Goal: Task Accomplishment & Management: Complete application form

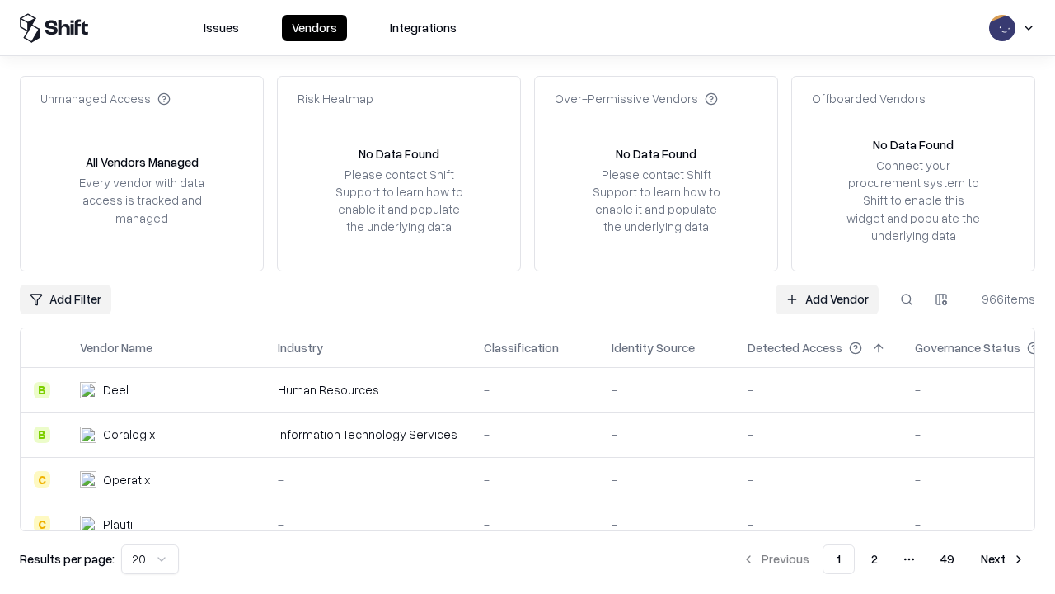
click at [827, 298] on link "Add Vendor" at bounding box center [827, 299] width 103 height 30
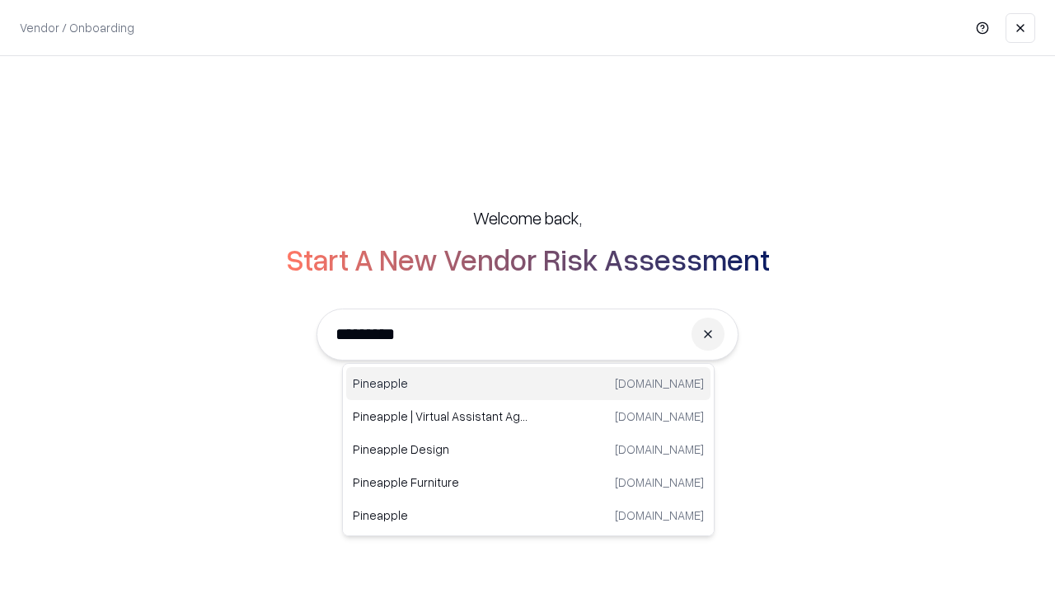
click at [528, 383] on div "Pineapple [DOMAIN_NAME]" at bounding box center [528, 383] width 364 height 33
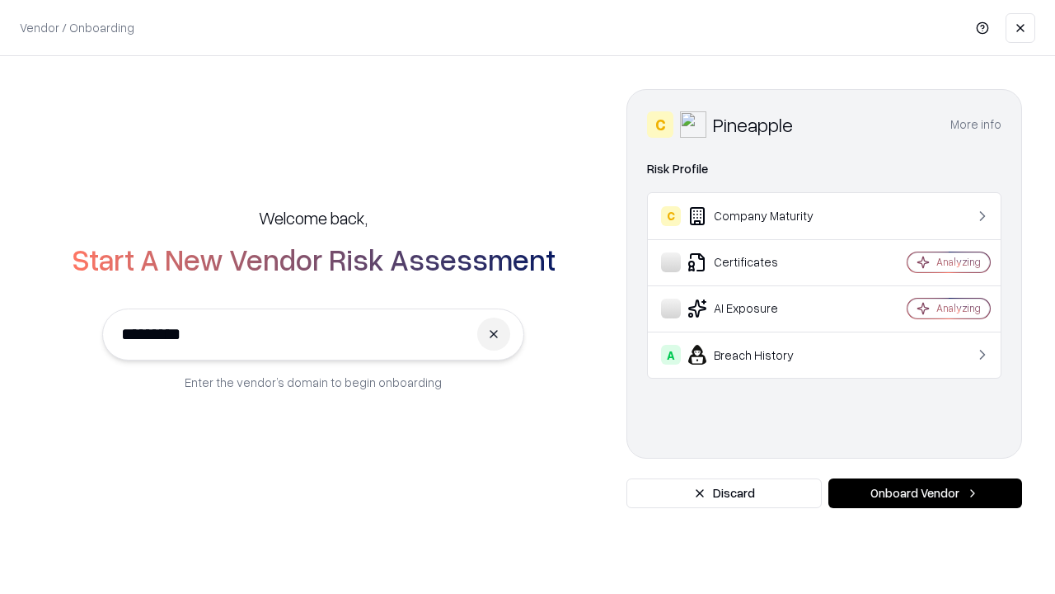
type input "*********"
click at [925, 493] on button "Onboard Vendor" at bounding box center [925, 493] width 194 height 30
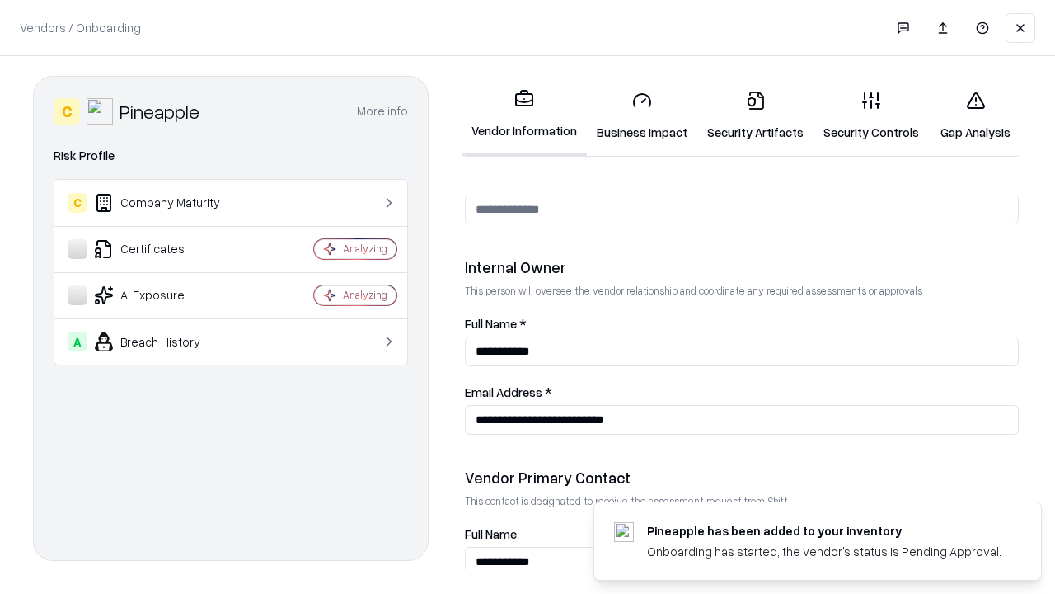
scroll to position [854, 0]
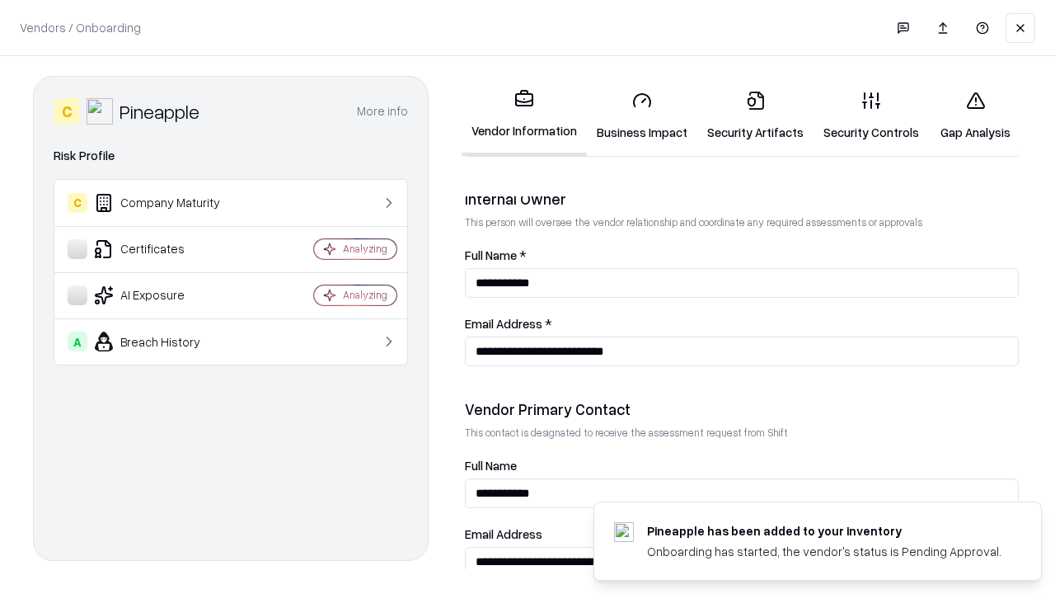
click at [642, 115] on link "Business Impact" at bounding box center [642, 115] width 110 height 77
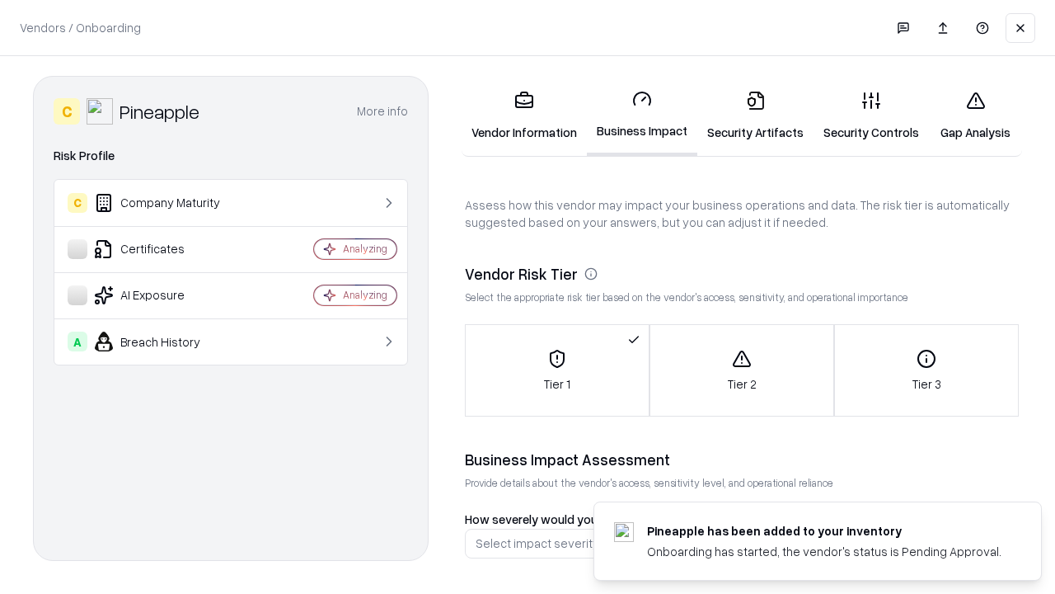
click at [755, 115] on link "Security Artifacts" at bounding box center [755, 115] width 116 height 77
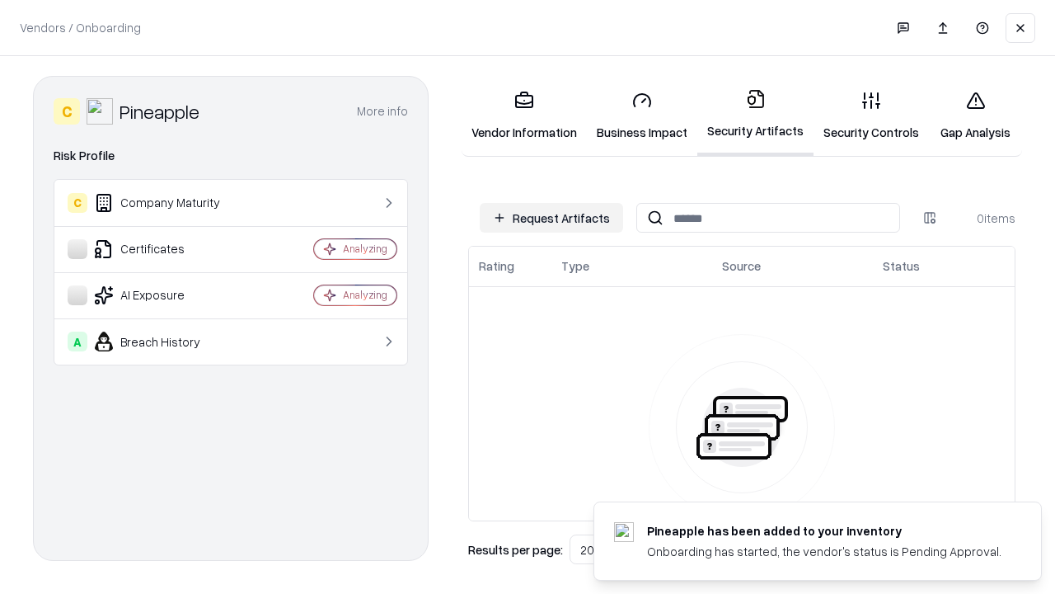
click at [551, 218] on button "Request Artifacts" at bounding box center [551, 218] width 143 height 30
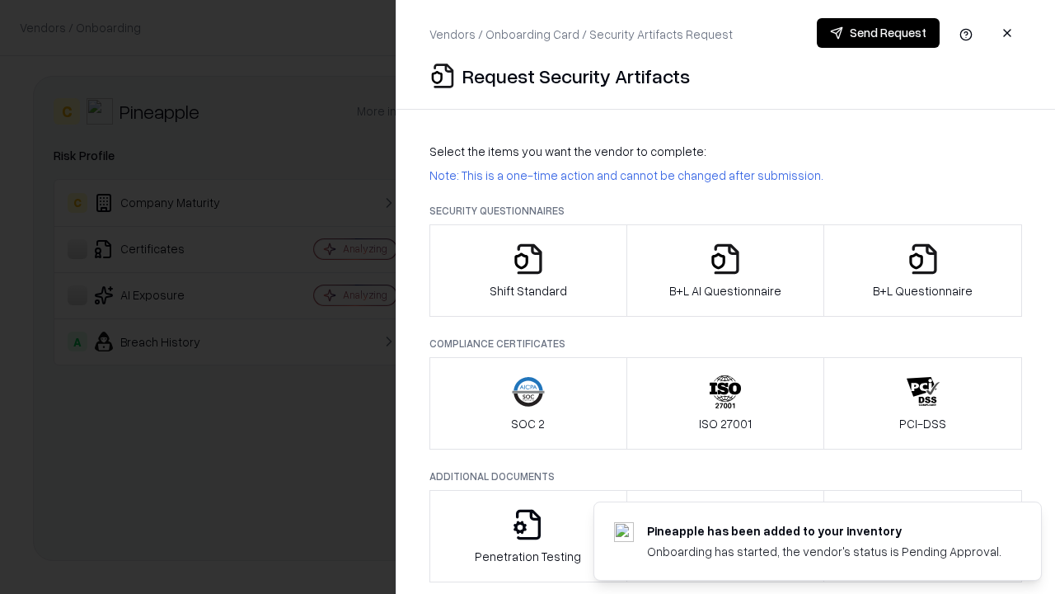
click at [528, 270] on icon "button" at bounding box center [528, 258] width 33 height 33
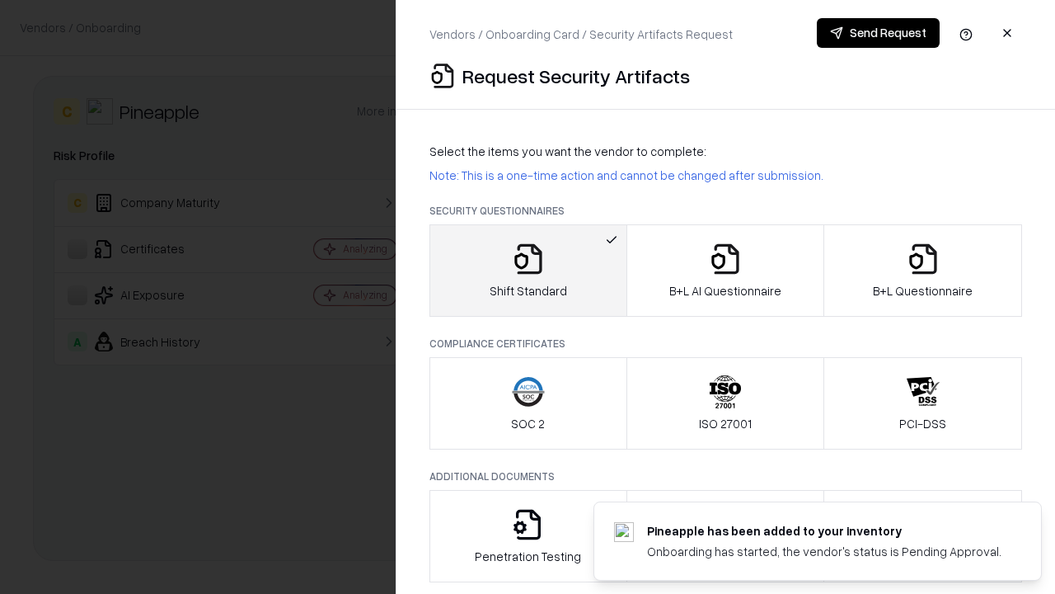
click at [878, 33] on button "Send Request" at bounding box center [878, 33] width 123 height 30
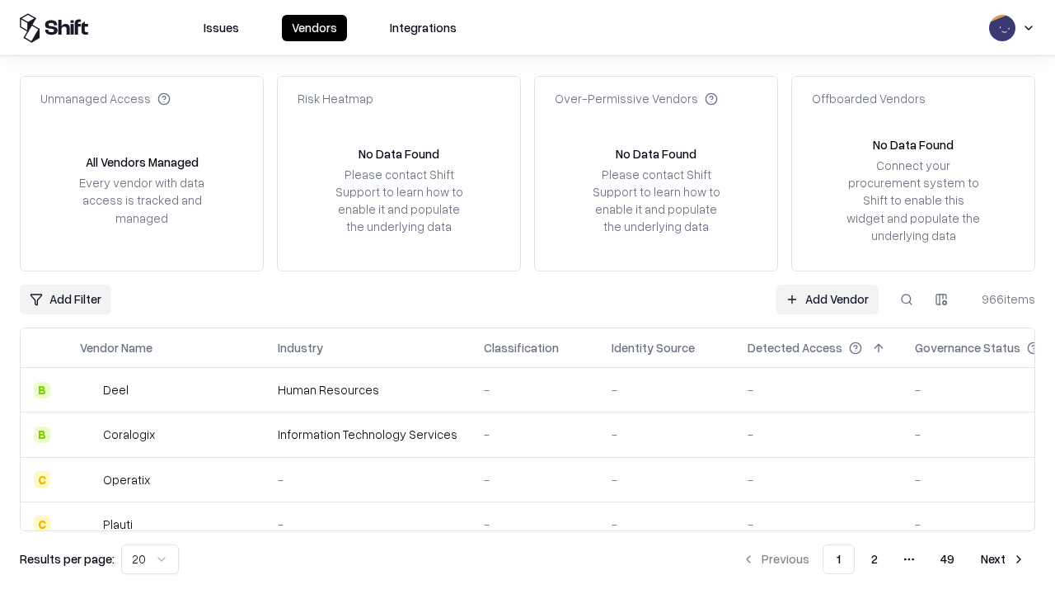
click at [907, 298] on button at bounding box center [907, 299] width 30 height 30
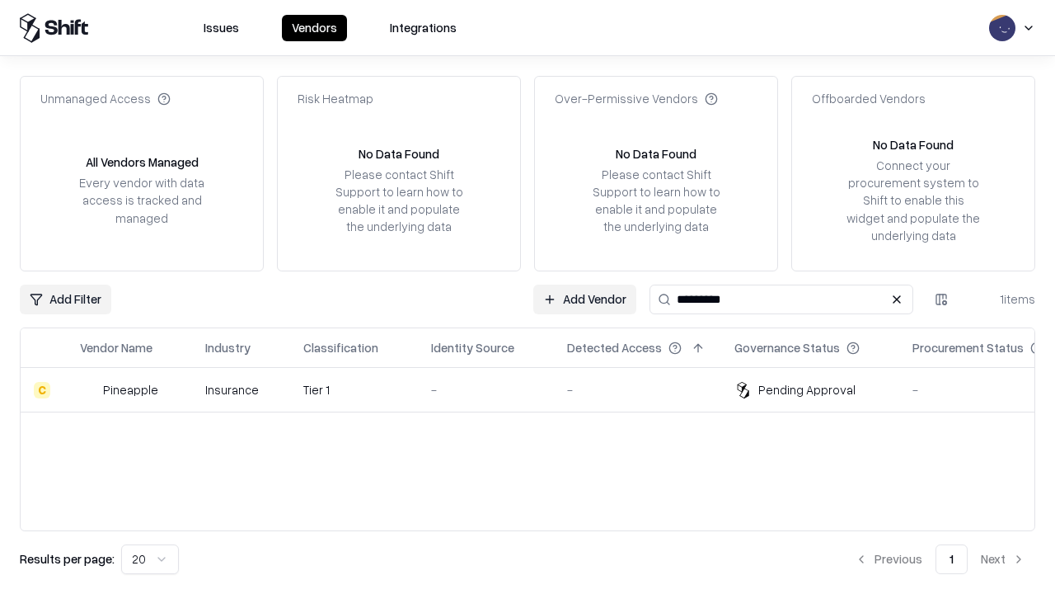
type input "*********"
click at [537, 389] on div "-" at bounding box center [486, 389] width 110 height 17
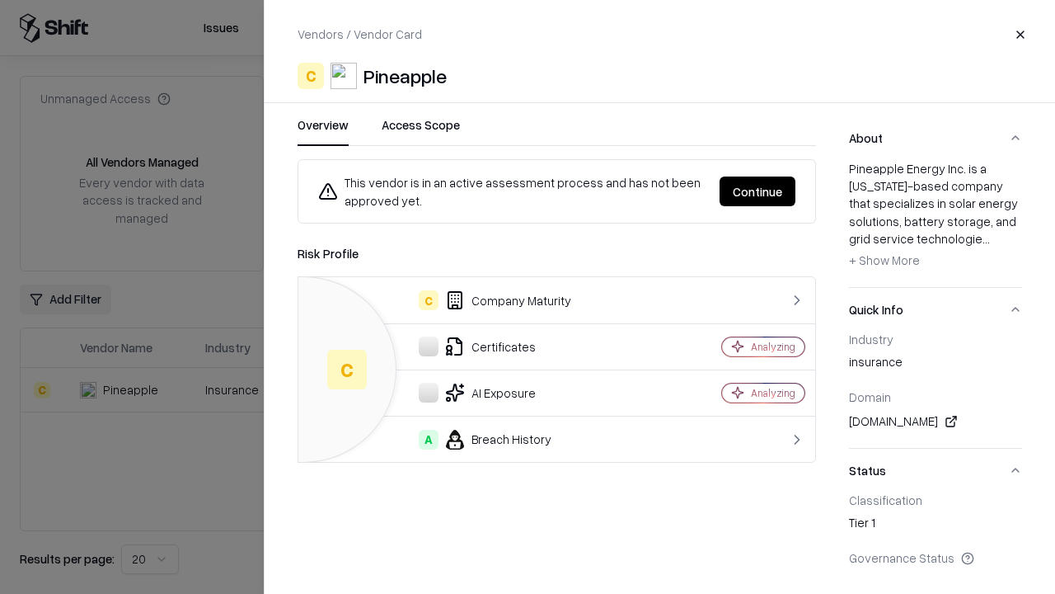
click at [758, 191] on button "Continue" at bounding box center [758, 191] width 76 height 30
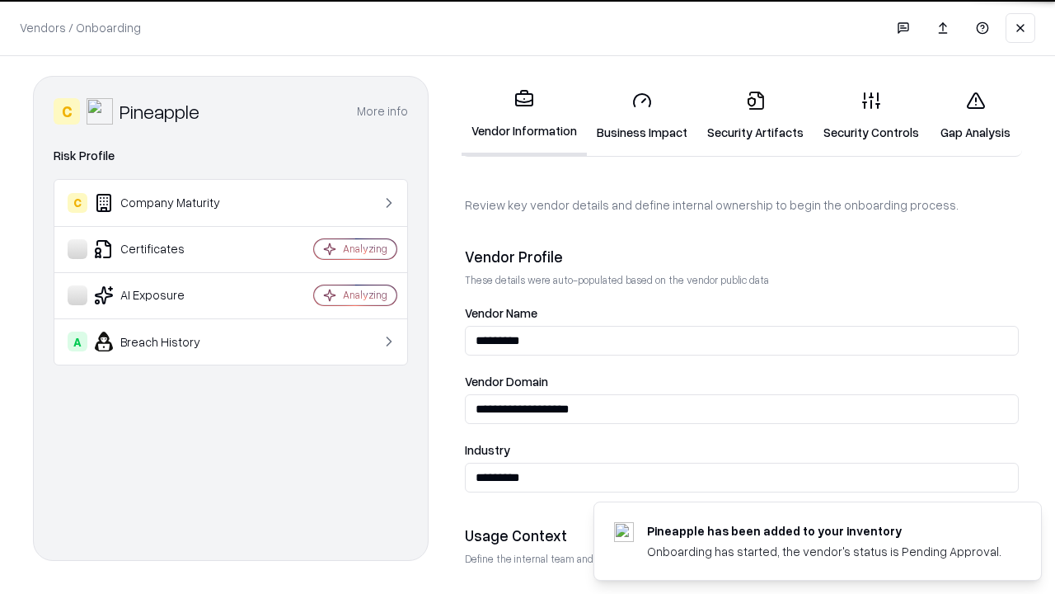
click at [755, 115] on link "Security Artifacts" at bounding box center [755, 115] width 116 height 77
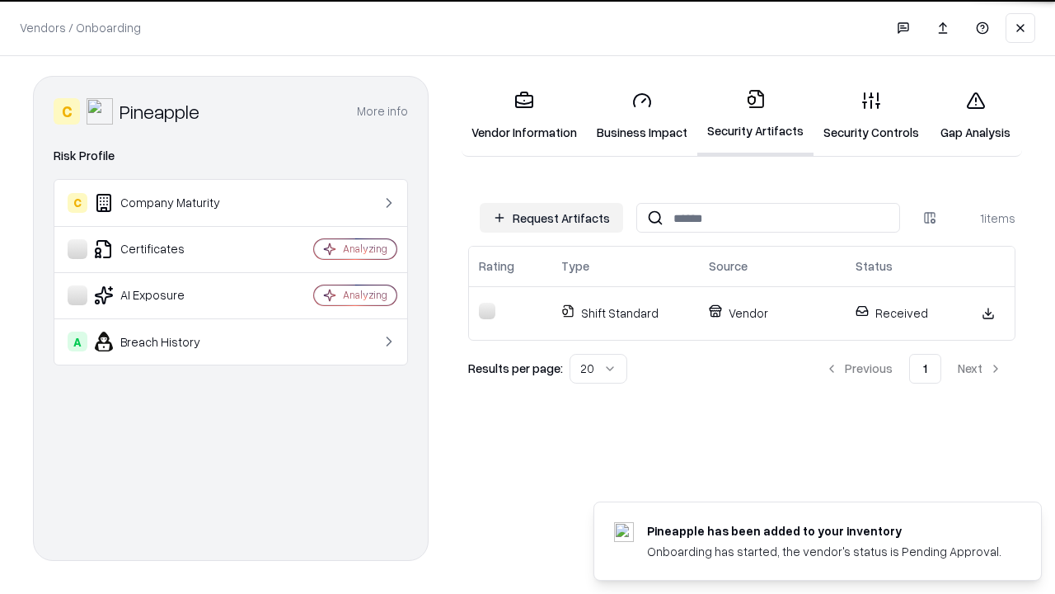
click at [871, 115] on link "Security Controls" at bounding box center [871, 115] width 115 height 77
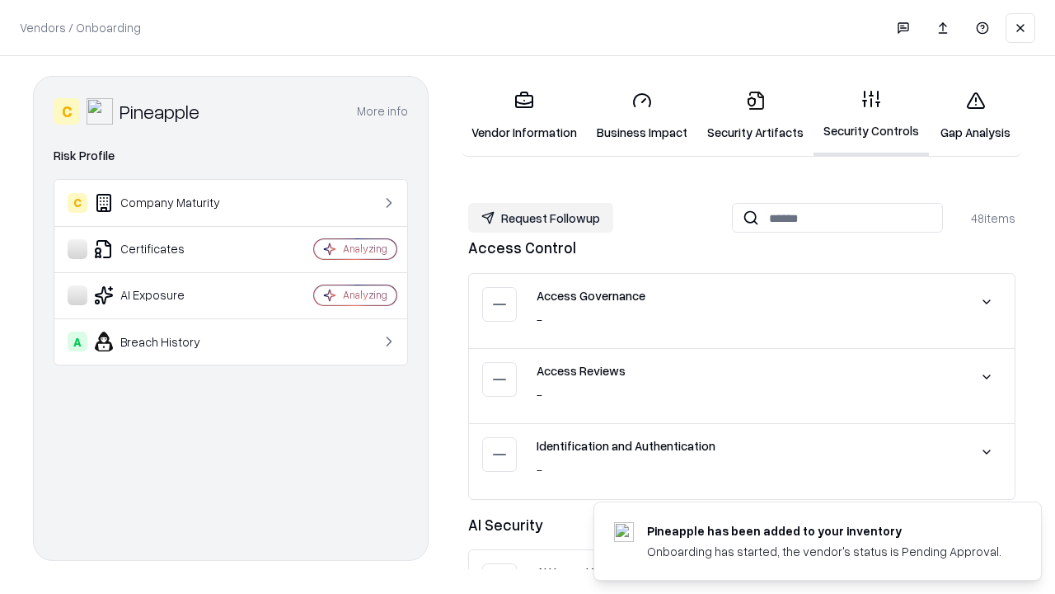
click at [541, 218] on button "Request Followup" at bounding box center [540, 218] width 145 height 30
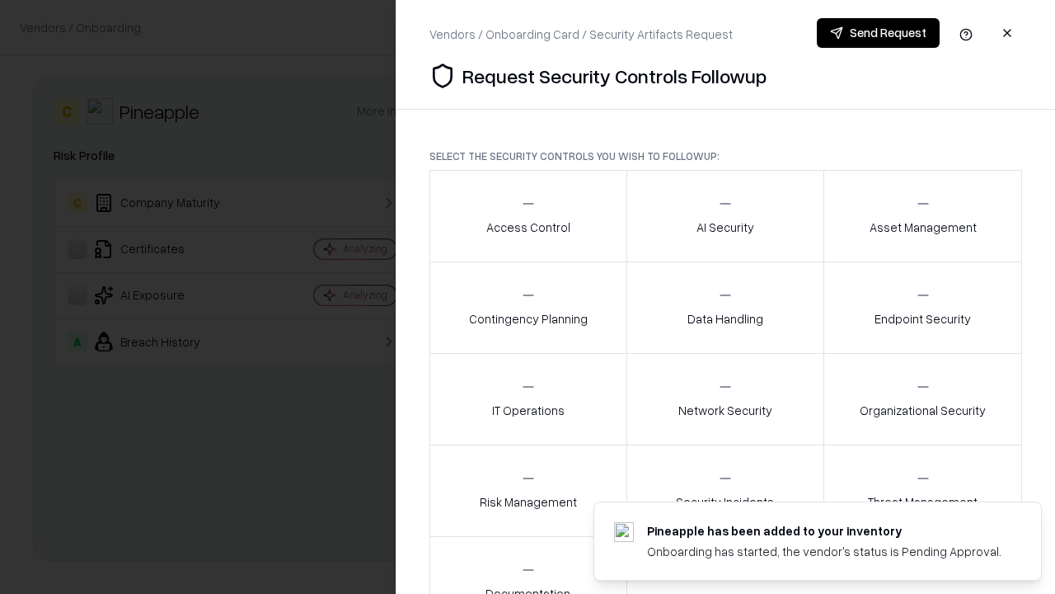
click at [528, 216] on div "Access Control" at bounding box center [528, 215] width 84 height 40
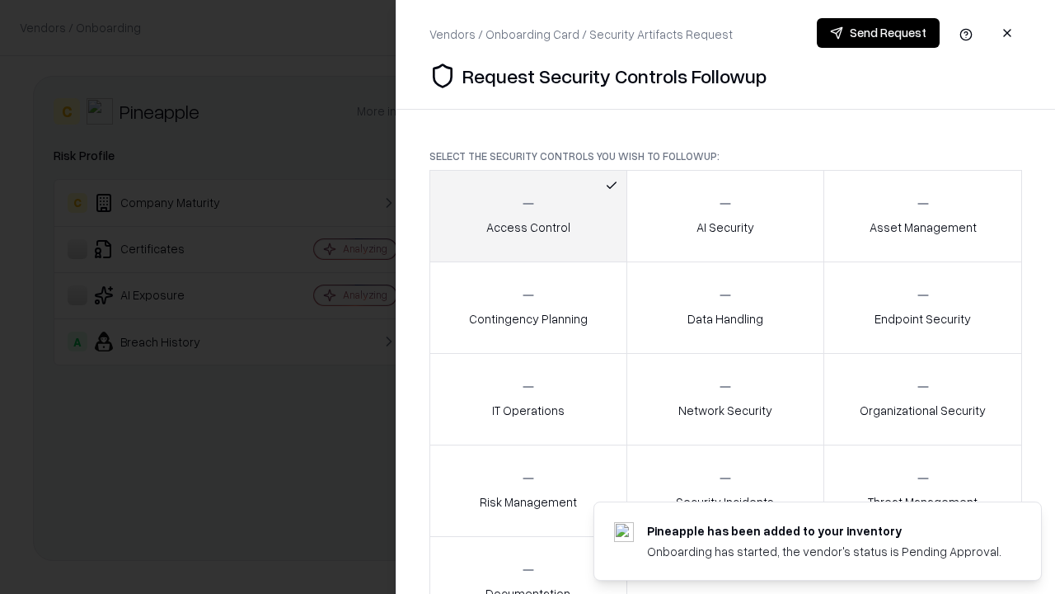
click at [878, 33] on button "Send Request" at bounding box center [878, 33] width 123 height 30
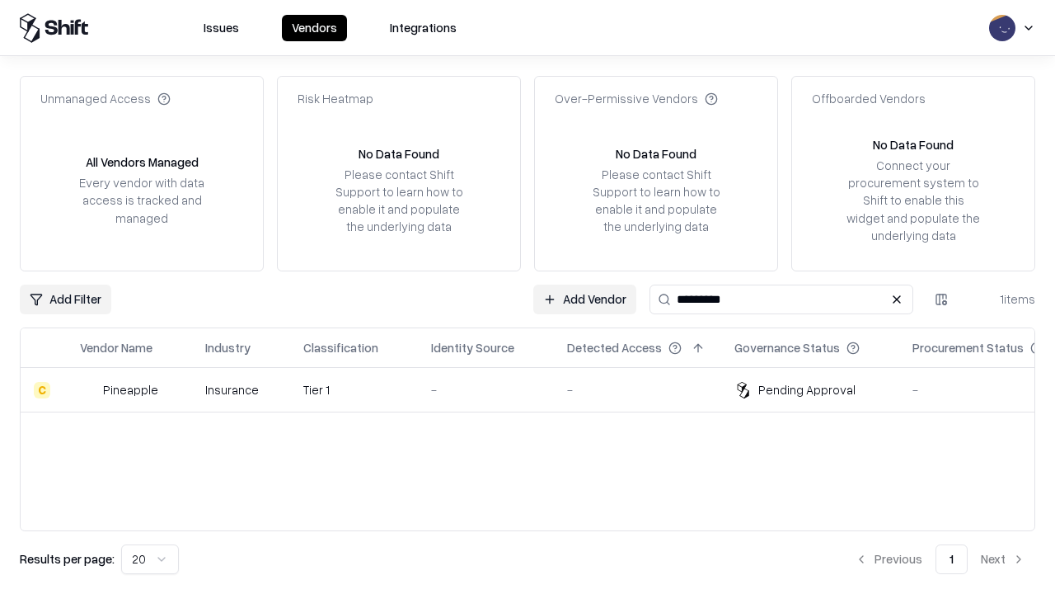
type input "*********"
click at [537, 389] on div "-" at bounding box center [486, 389] width 110 height 17
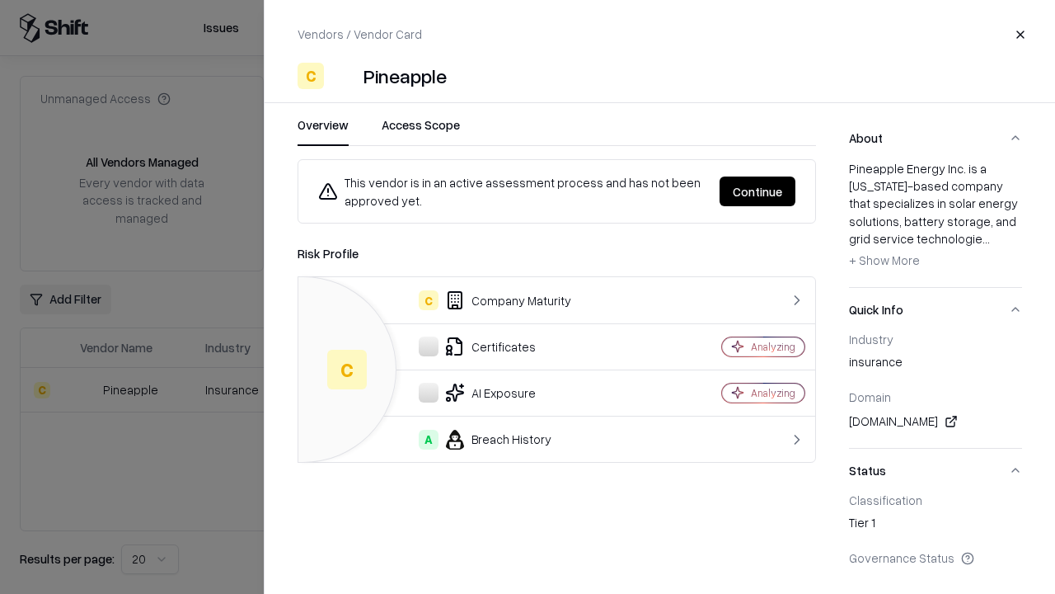
click at [758, 191] on button "Continue" at bounding box center [758, 191] width 76 height 30
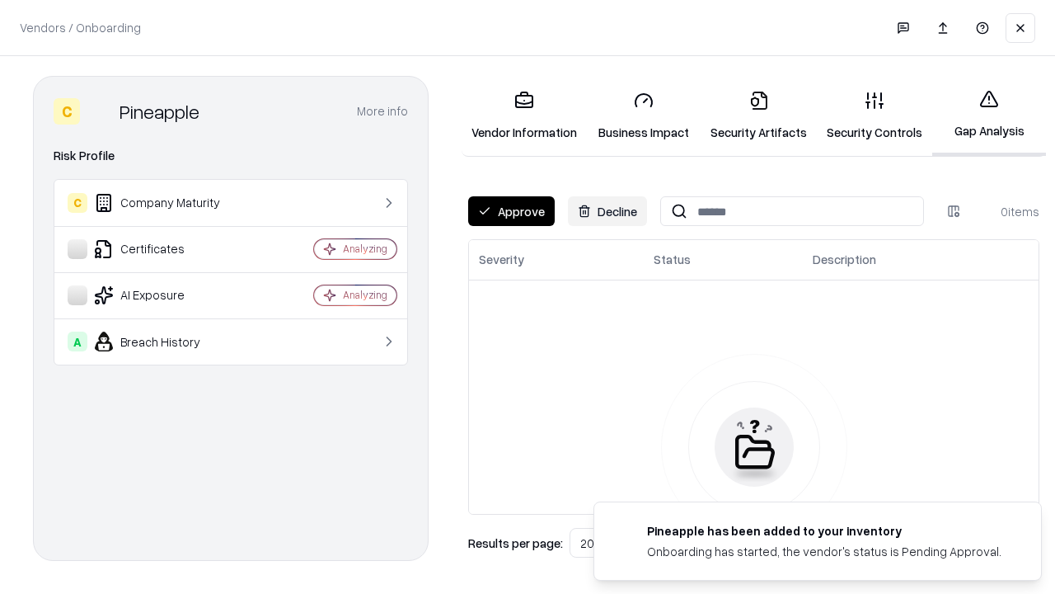
click at [511, 211] on button "Approve" at bounding box center [511, 211] width 87 height 30
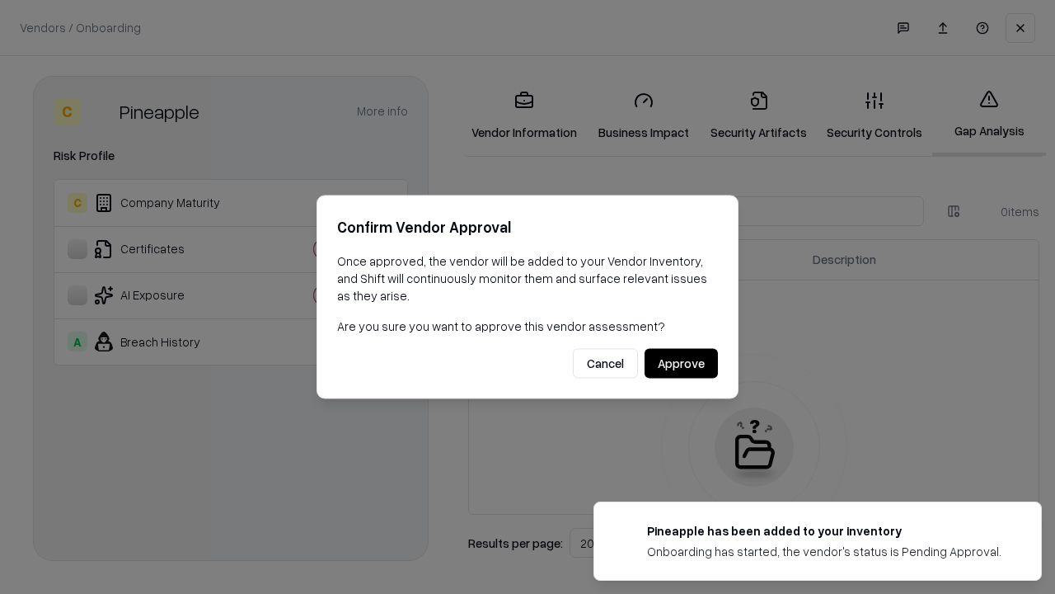
click at [681, 363] on button "Approve" at bounding box center [681, 364] width 73 height 30
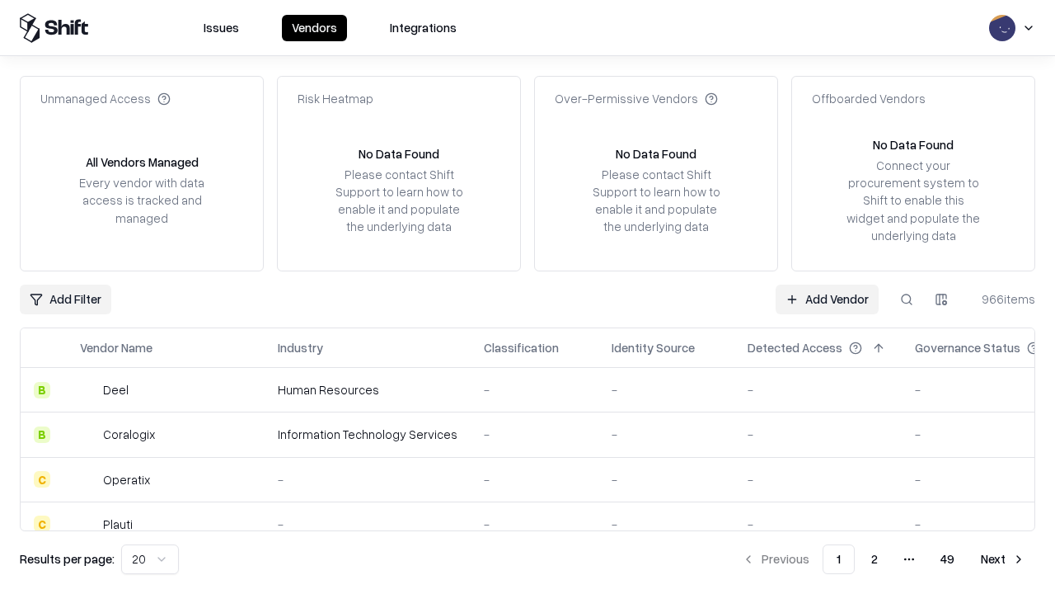
type input "*********"
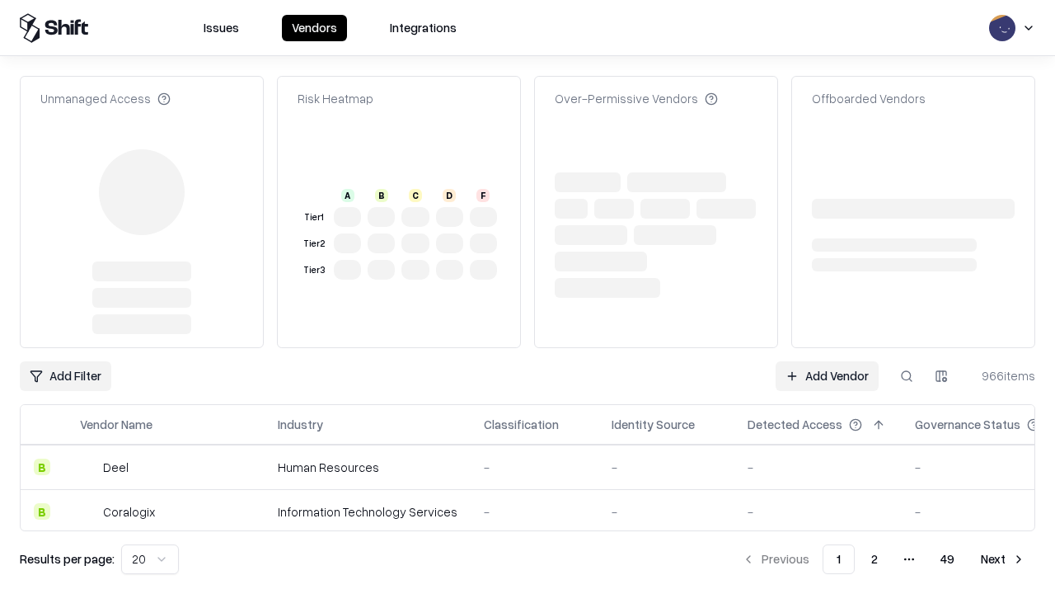
click at [827, 361] on link "Add Vendor" at bounding box center [827, 376] width 103 height 30
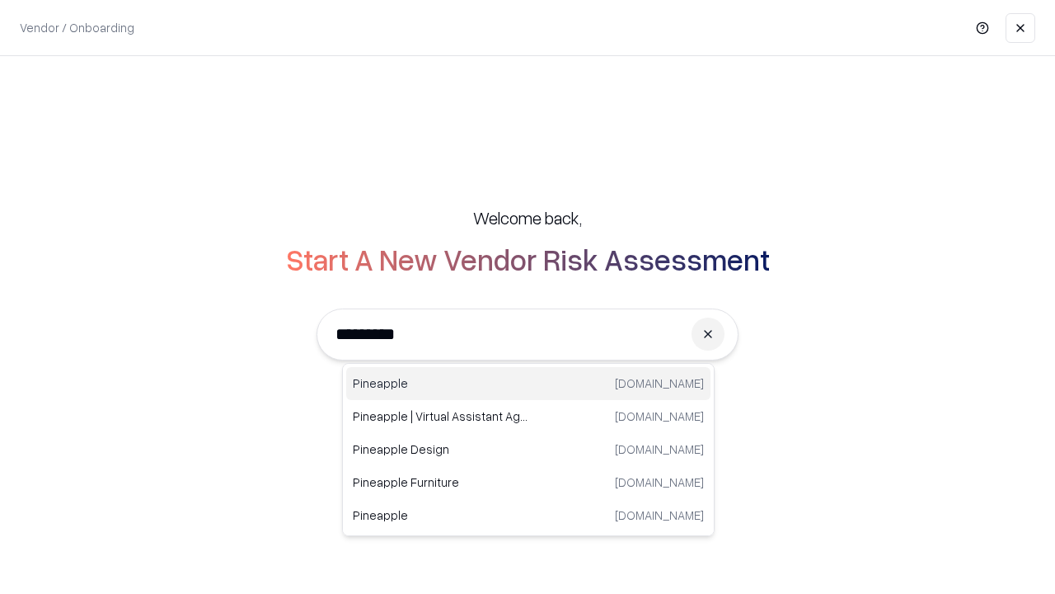
click at [528, 383] on div "Pineapple [DOMAIN_NAME]" at bounding box center [528, 383] width 364 height 33
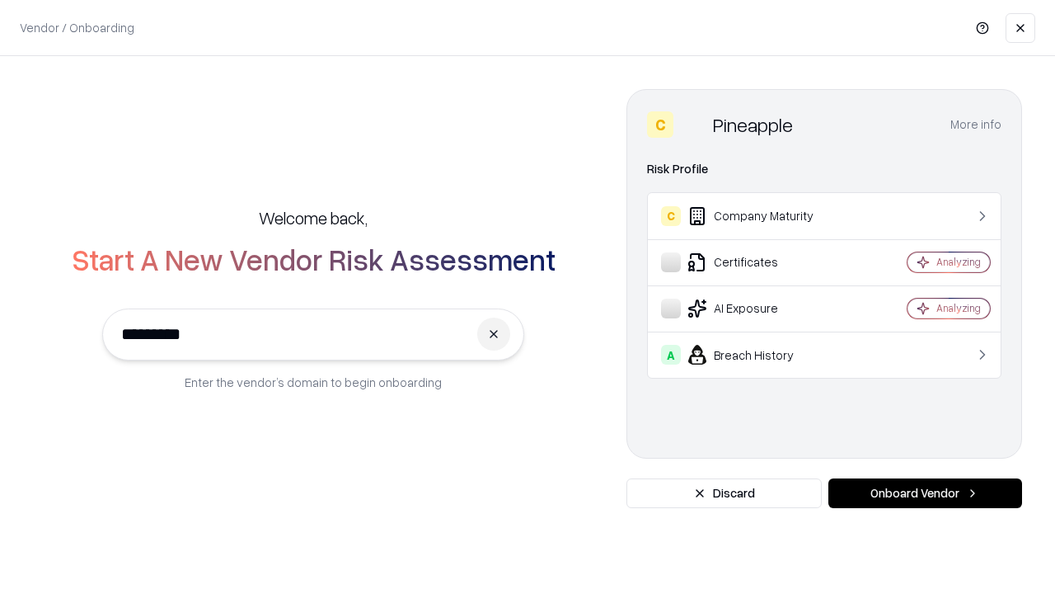
type input "*********"
click at [925, 493] on button "Onboard Vendor" at bounding box center [925, 493] width 194 height 30
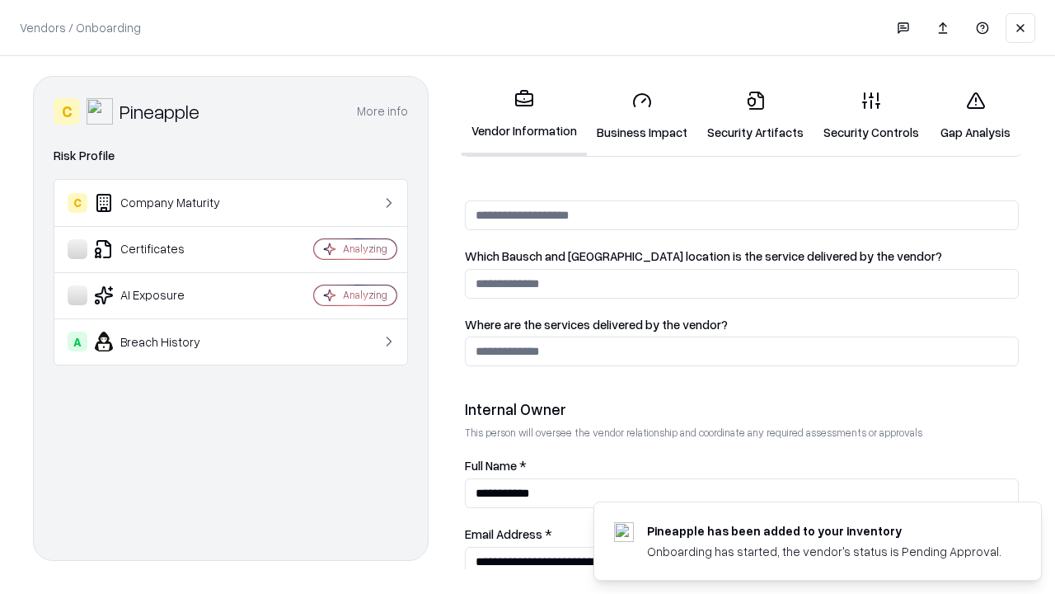
scroll to position [854, 0]
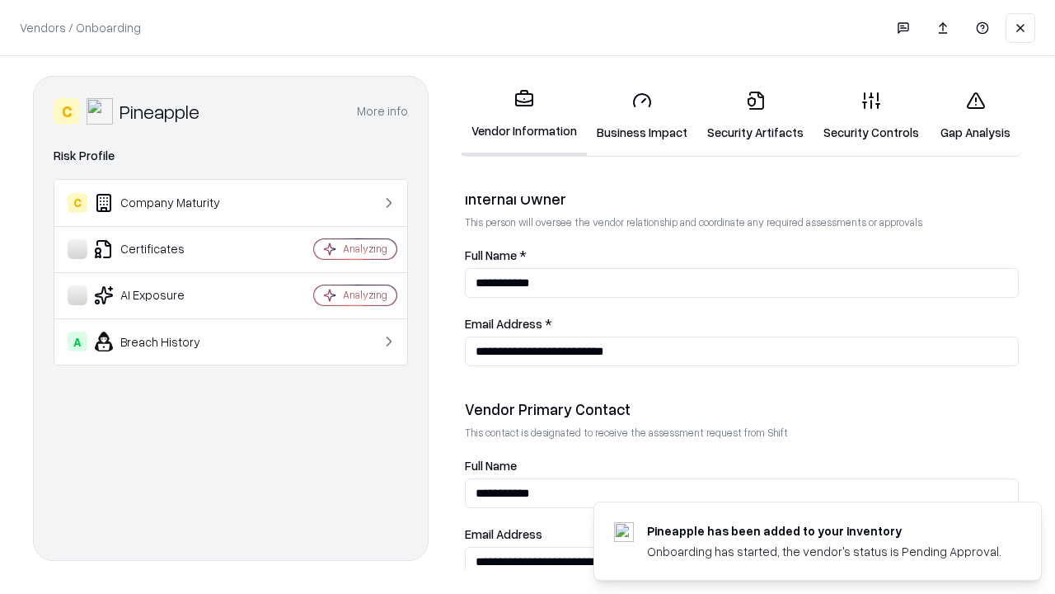
click at [975, 115] on link "Gap Analysis" at bounding box center [975, 115] width 93 height 77
